Goal: Task Accomplishment & Management: Manage account settings

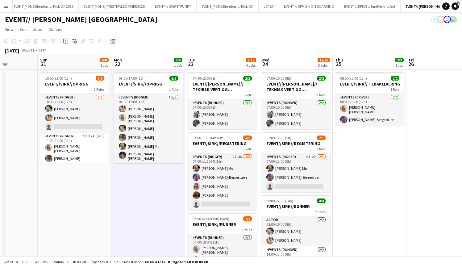
click at [8, 6] on app-icon "Menu" at bounding box center [6, 6] width 5 height 5
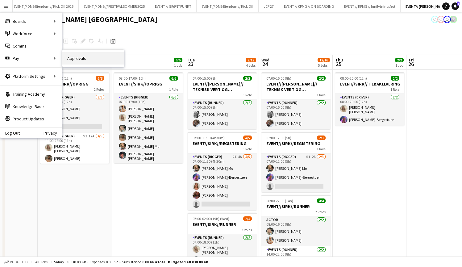
click at [97, 58] on link "Approvals" at bounding box center [93, 58] width 62 height 12
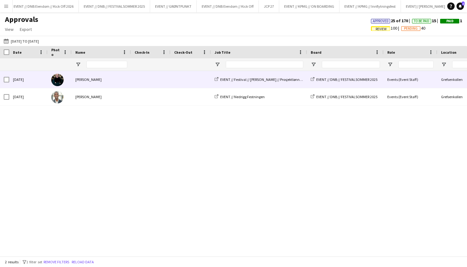
click at [142, 79] on span at bounding box center [151, 79] width 32 height 17
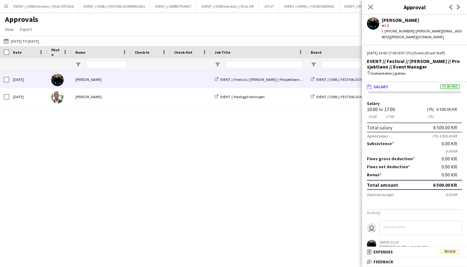
scroll to position [9, 0]
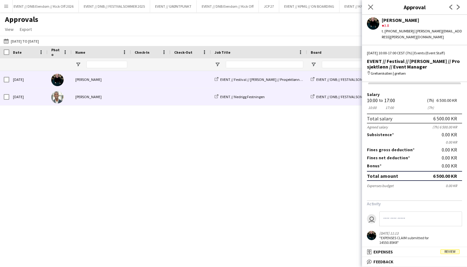
click at [191, 91] on span at bounding box center [190, 96] width 33 height 17
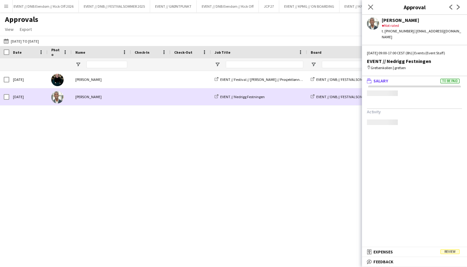
scroll to position [0, 0]
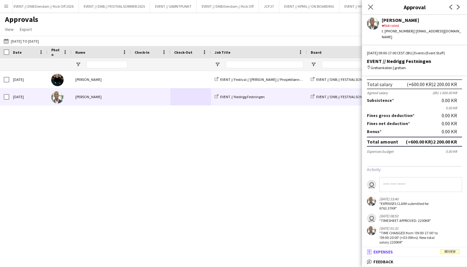
click at [425, 250] on mat-panel-title "receipt Expenses Review" at bounding box center [413, 252] width 103 height 6
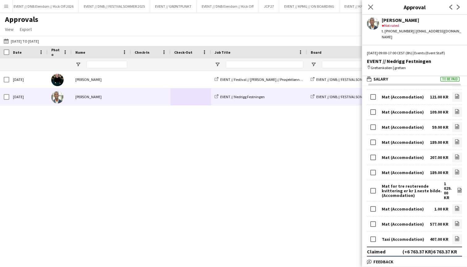
scroll to position [309, 0]
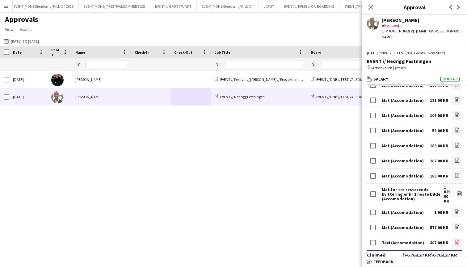
click at [454, 240] on icon "file-image" at bounding box center [456, 242] width 5 height 5
click at [454, 224] on icon "file-image" at bounding box center [456, 226] width 5 height 5
click at [454, 209] on icon "file-image" at bounding box center [456, 211] width 5 height 5
click at [458, 191] on icon at bounding box center [460, 193] width 4 height 5
click at [454, 173] on icon "file-image" at bounding box center [456, 175] width 5 height 5
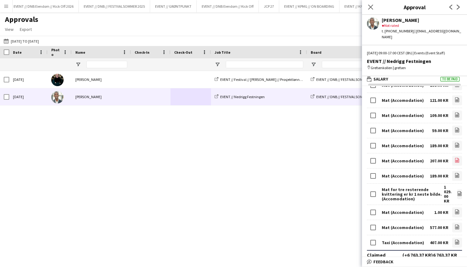
click at [454, 158] on icon "file-image" at bounding box center [456, 160] width 5 height 5
drag, startPoint x: 451, startPoint y: 142, endPoint x: 446, endPoint y: 142, distance: 4.9
click at [452, 143] on link "file-image" at bounding box center [457, 146] width 10 height 10
click at [454, 128] on icon "file-image" at bounding box center [456, 130] width 5 height 5
click at [456, 115] on icon at bounding box center [457, 116] width 2 height 2
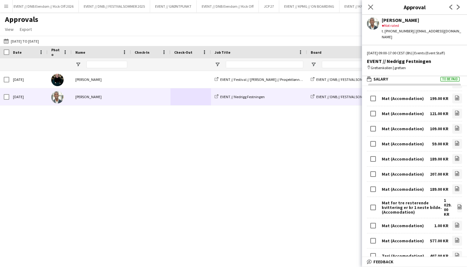
scroll to position [241, 0]
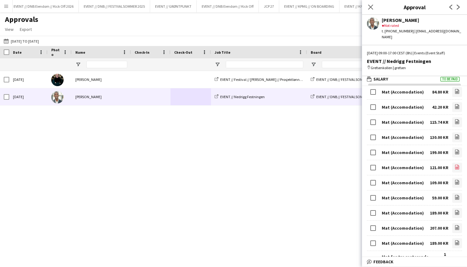
click at [454, 165] on icon "file-image" at bounding box center [456, 167] width 5 height 5
click at [452, 148] on link "file-image" at bounding box center [457, 153] width 10 height 10
click at [452, 132] on link "file-image" at bounding box center [457, 137] width 10 height 10
click at [454, 119] on icon "file-image" at bounding box center [456, 121] width 5 height 5
click at [454, 104] on icon "file-image" at bounding box center [456, 106] width 5 height 5
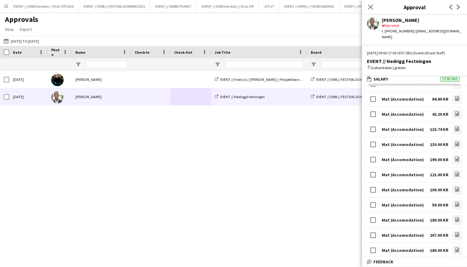
scroll to position [218, 0]
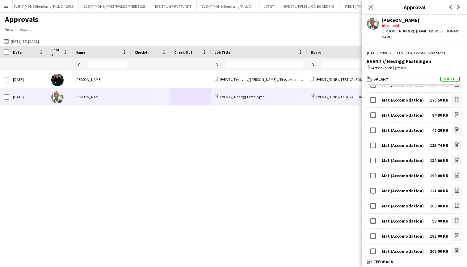
drag, startPoint x: 451, startPoint y: 110, endPoint x: 432, endPoint y: 107, distance: 19.7
click at [456, 115] on icon at bounding box center [457, 116] width 2 height 2
click at [454, 97] on icon "file-image" at bounding box center [456, 99] width 5 height 5
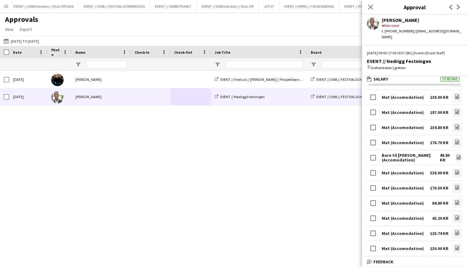
scroll to position [119, 0]
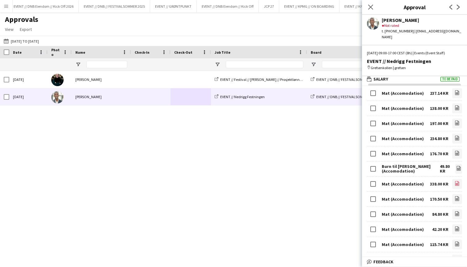
click at [454, 181] on icon "file-image" at bounding box center [456, 183] width 5 height 5
click at [457, 168] on icon at bounding box center [458, 169] width 2 height 2
click at [454, 151] on icon "file-image" at bounding box center [456, 153] width 5 height 5
click at [454, 136] on icon "file-image" at bounding box center [456, 138] width 5 height 5
click at [454, 120] on icon "file-image" at bounding box center [456, 122] width 5 height 5
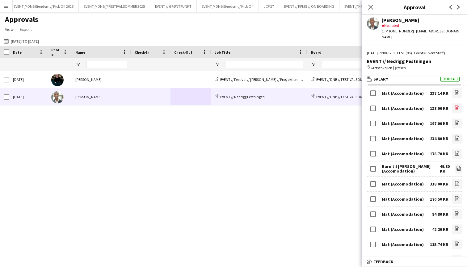
click at [452, 103] on link "file-image" at bounding box center [457, 108] width 10 height 10
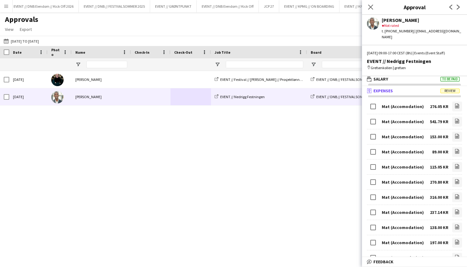
scroll to position [0, 0]
